Goal: Task Accomplishment & Management: Manage account settings

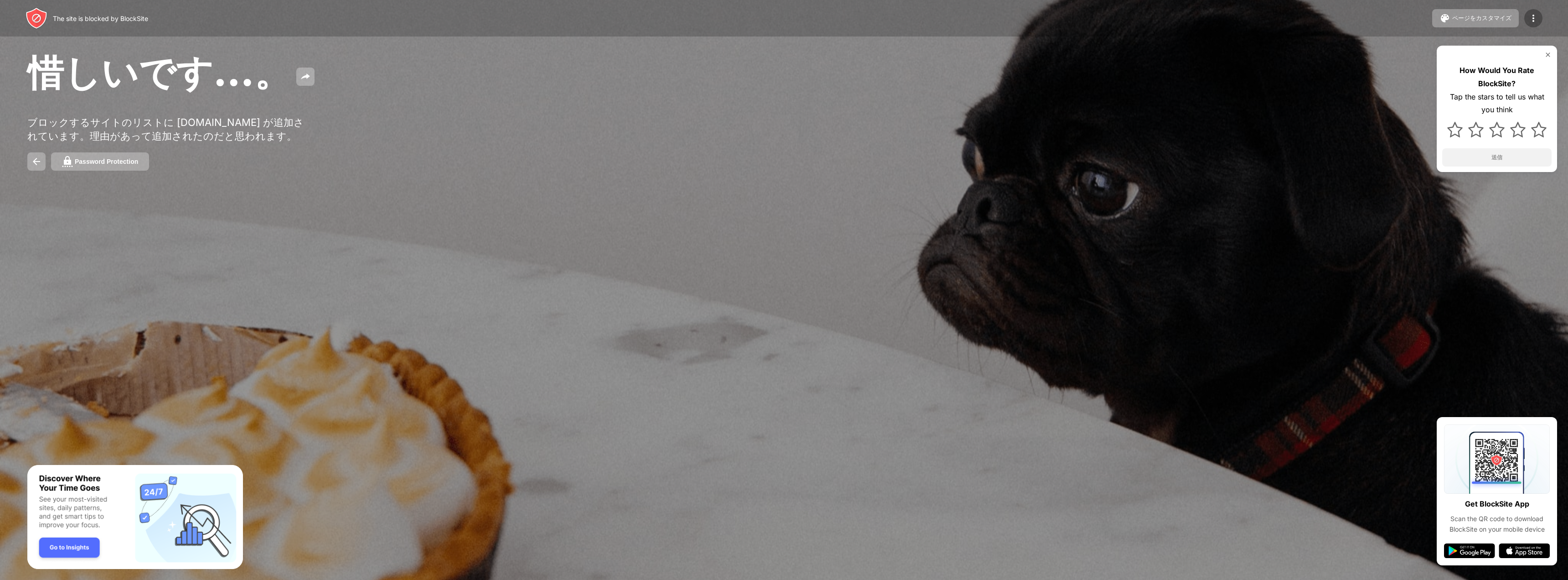
click at [1528, 21] on img at bounding box center [1533, 18] width 11 height 11
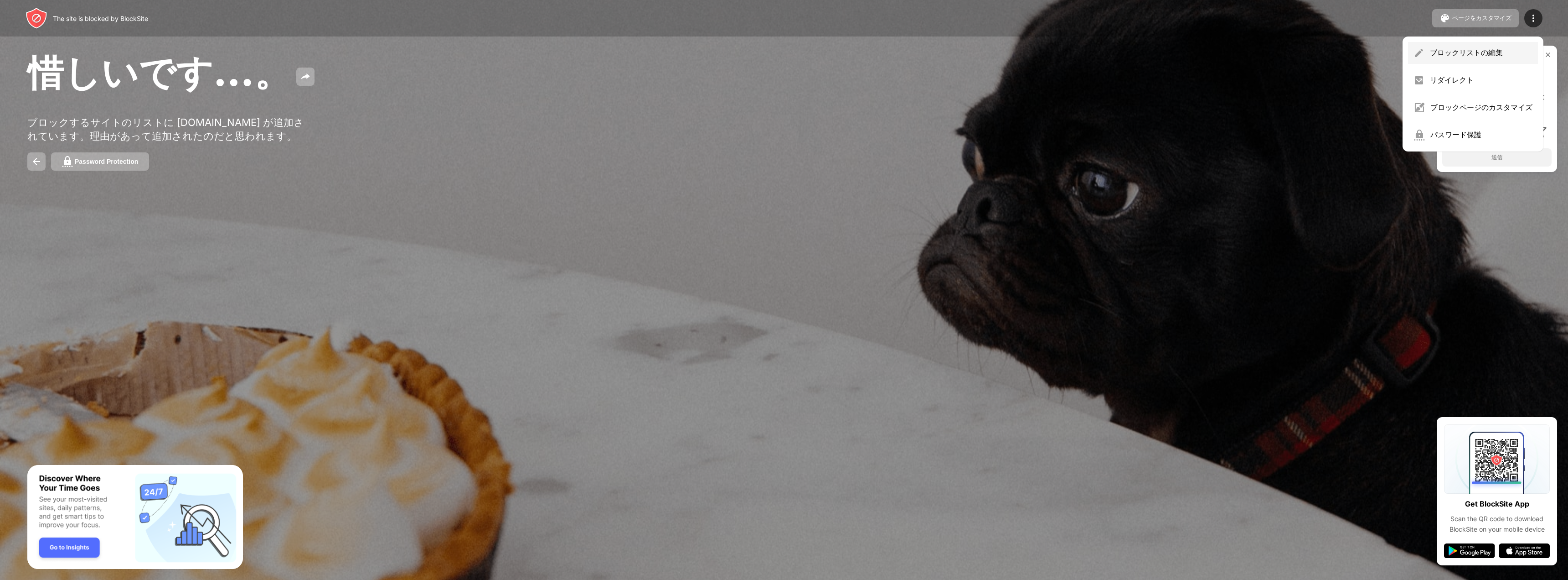
click at [1444, 53] on div "ブロックリストの編集" at bounding box center [1481, 52] width 103 height 10
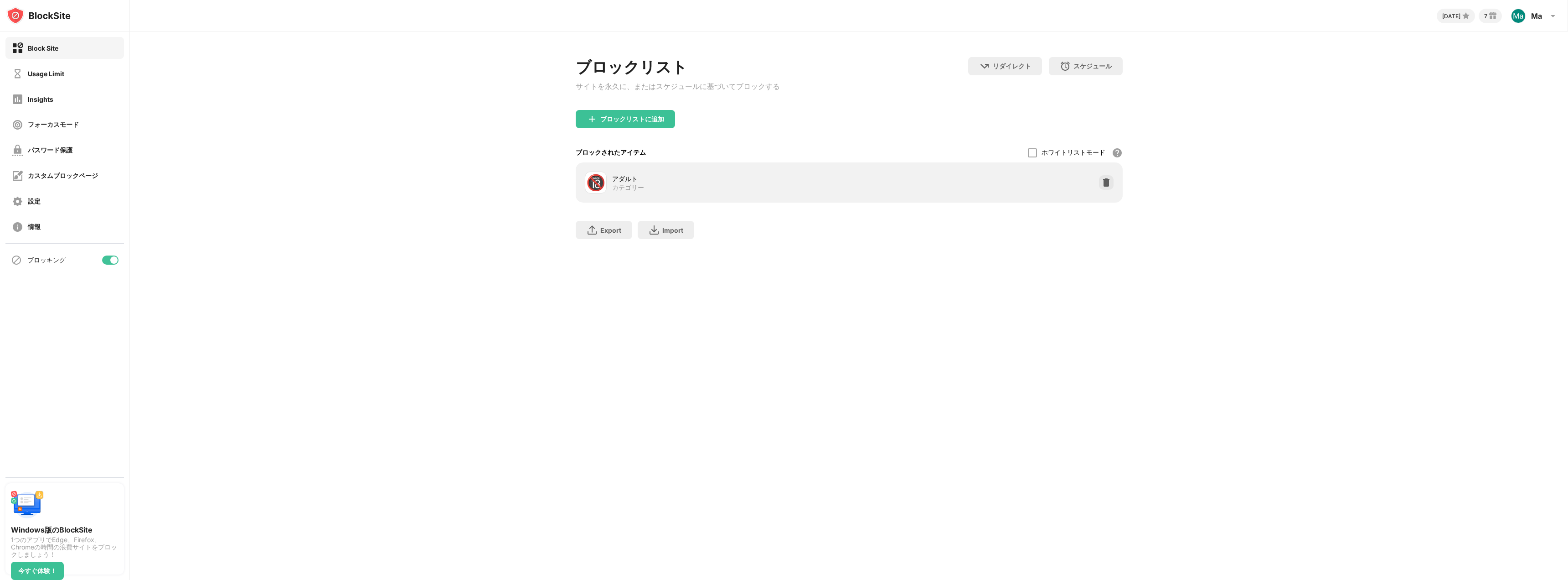
click at [40, 81] on div "Usage Limit" at bounding box center [65, 73] width 119 height 22
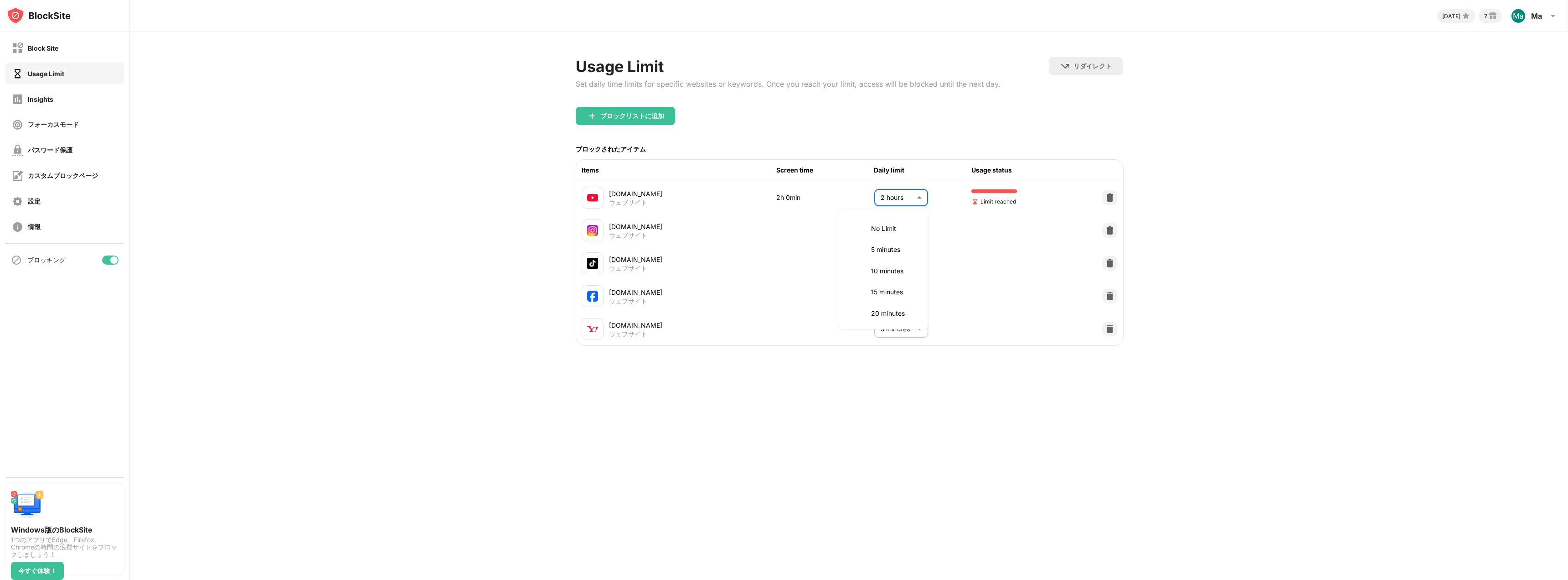
click at [917, 198] on body "Block Site Usage Limit Insights フォーカスモード パスワード保護 カスタムブロックページ 設定 情報 ブロッキング Windo…" at bounding box center [784, 290] width 1568 height 580
click at [894, 290] on p "2.5 hours" at bounding box center [894, 290] width 46 height 10
type input "***"
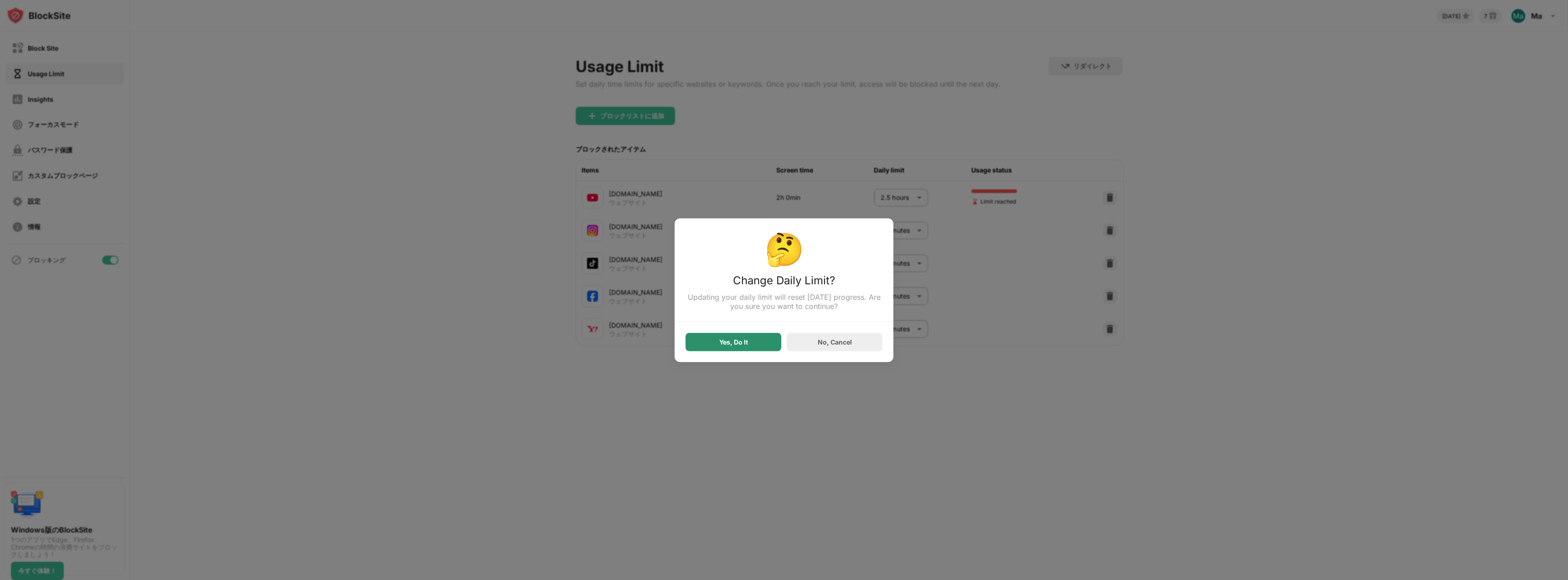
click at [741, 341] on div "Yes, Do It" at bounding box center [734, 342] width 29 height 8
